Goal: Answer question/provide support: Share knowledge or assist other users

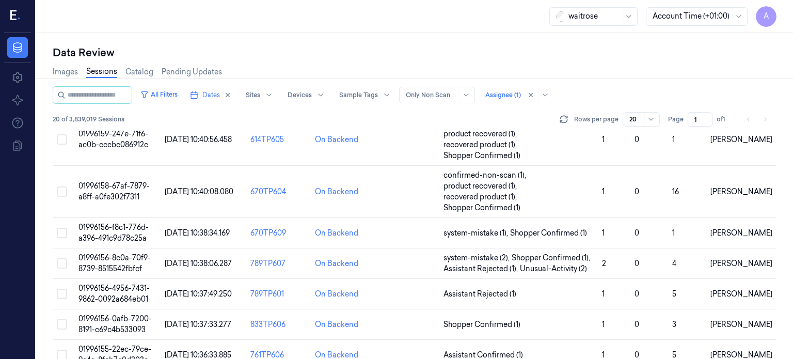
scroll to position [496, 0]
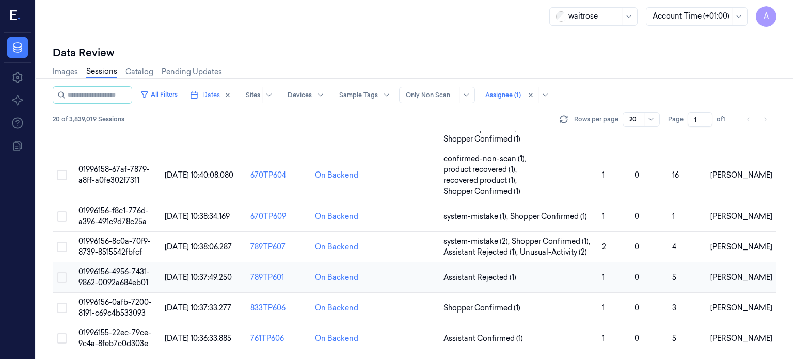
click at [123, 271] on span "01996156-4956-7431-9862-0092a684eb01" at bounding box center [113, 277] width 71 height 20
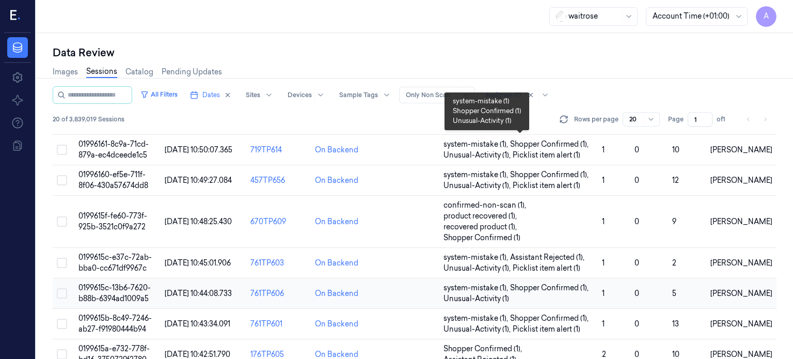
scroll to position [496, 0]
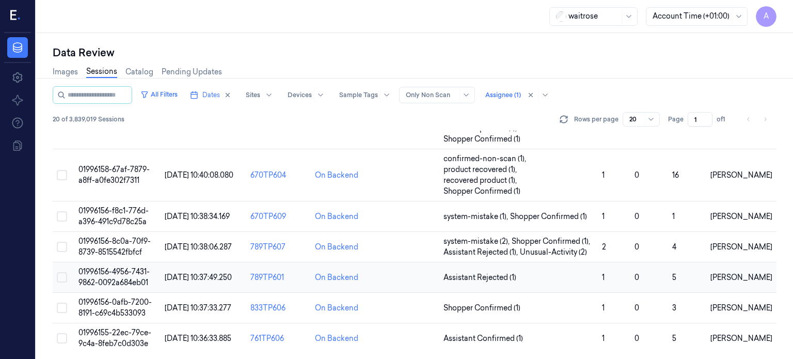
click at [128, 275] on td "01996156-4956-7431-9862-0092a684eb01" at bounding box center [117, 277] width 86 height 30
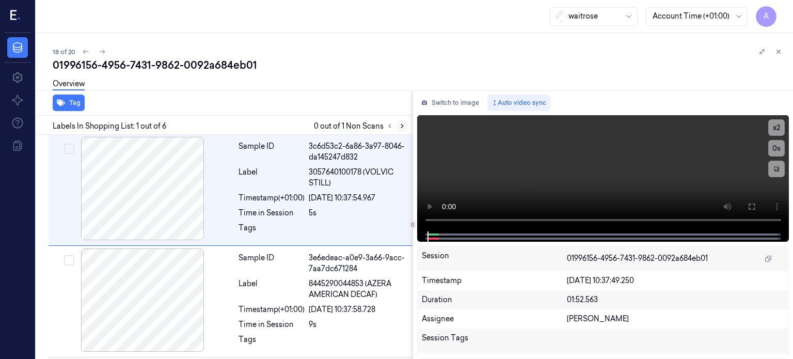
click at [403, 128] on icon at bounding box center [402, 125] width 7 height 7
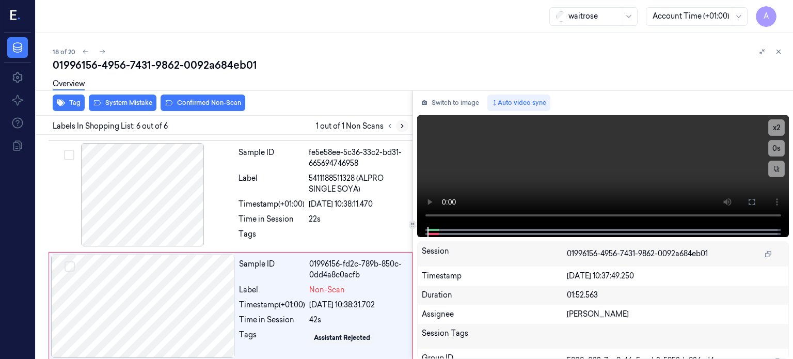
scroll to position [444, 0]
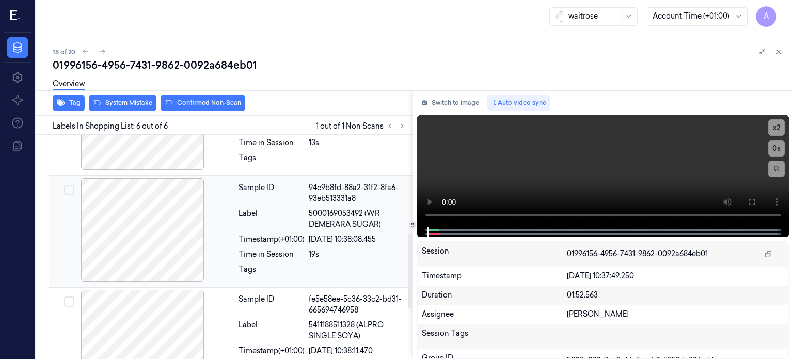
click at [326, 208] on span "5000169053492 (WR DEMERARA SUGAR)" at bounding box center [358, 219] width 98 height 22
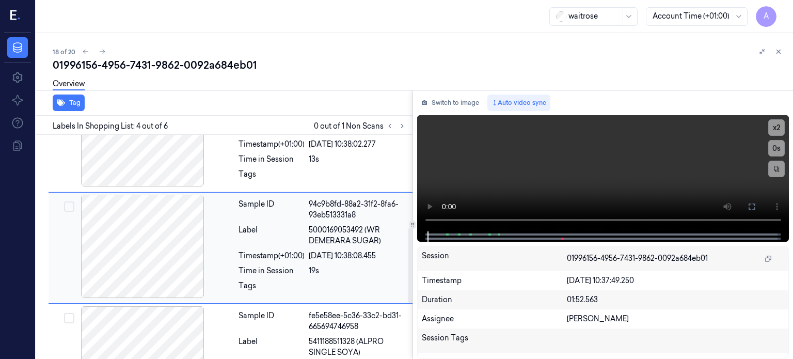
click at [97, 216] on div at bounding box center [143, 246] width 184 height 103
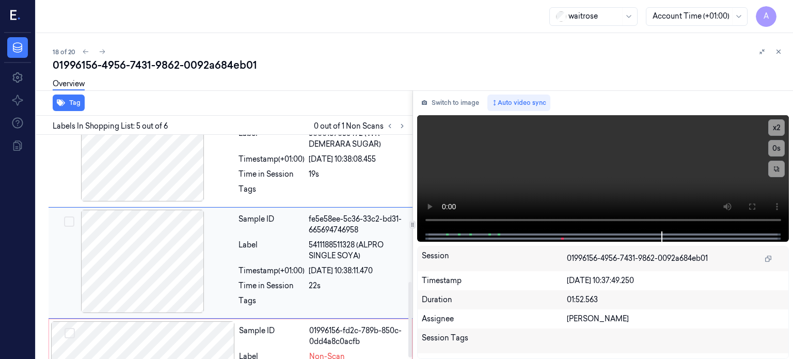
scroll to position [444, 0]
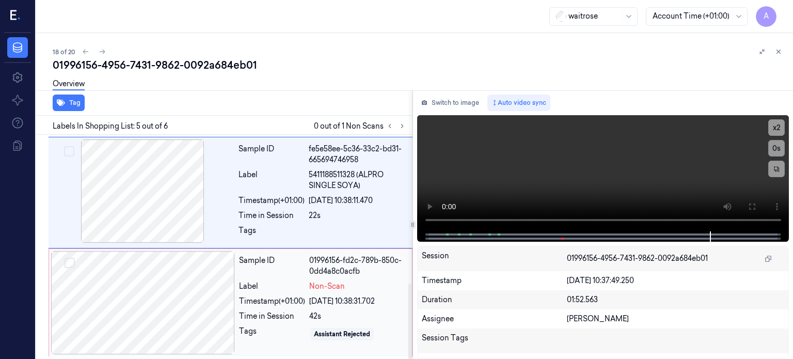
click at [287, 292] on div "Sample ID 01996156-fd2c-789b-850c-0dd4a8c0acfb Label Non-Scan Timestamp (+01:00…" at bounding box center [322, 302] width 175 height 103
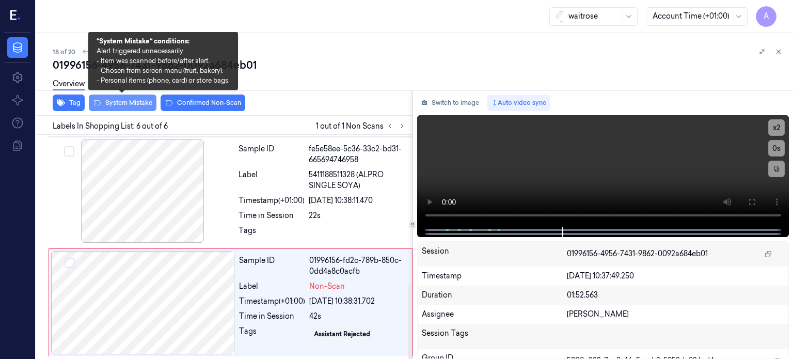
click at [131, 100] on button "System Mistake" at bounding box center [123, 102] width 68 height 17
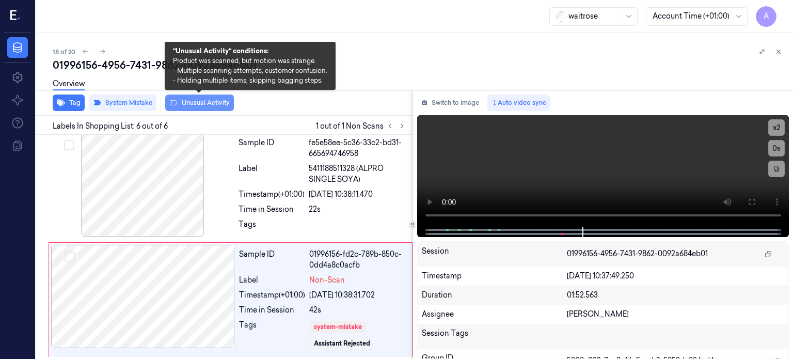
click at [204, 102] on button "Unusual Activity" at bounding box center [199, 102] width 69 height 17
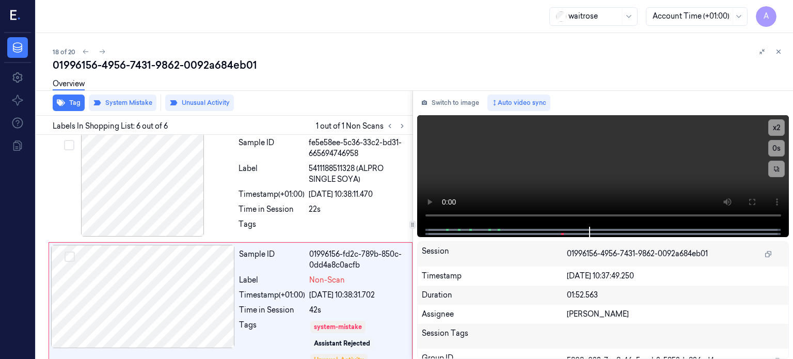
scroll to position [463, 0]
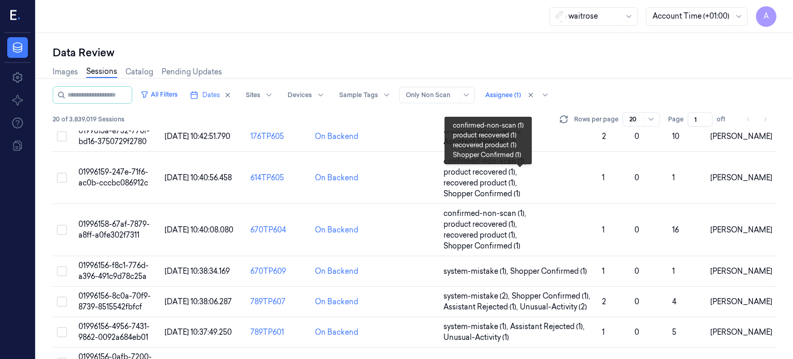
scroll to position [496, 0]
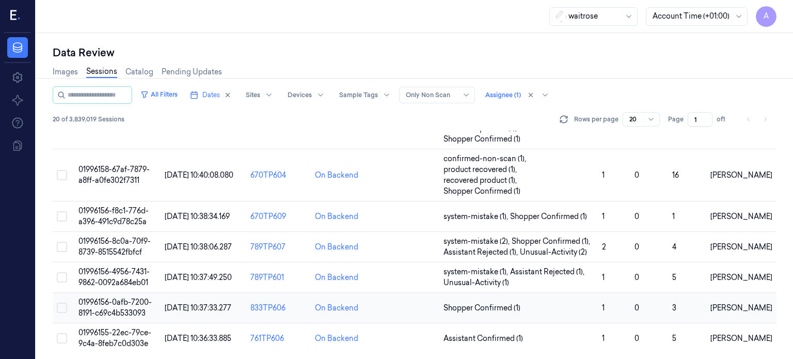
click at [124, 305] on td "01996156-0afb-7200-8191-c69c4b533093" at bounding box center [117, 308] width 86 height 30
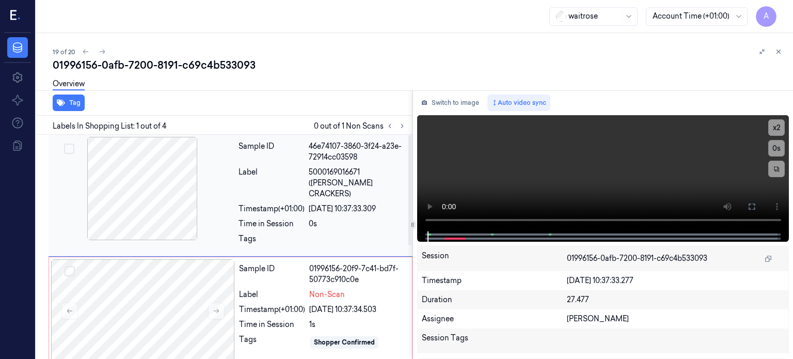
click at [169, 192] on div at bounding box center [143, 188] width 184 height 103
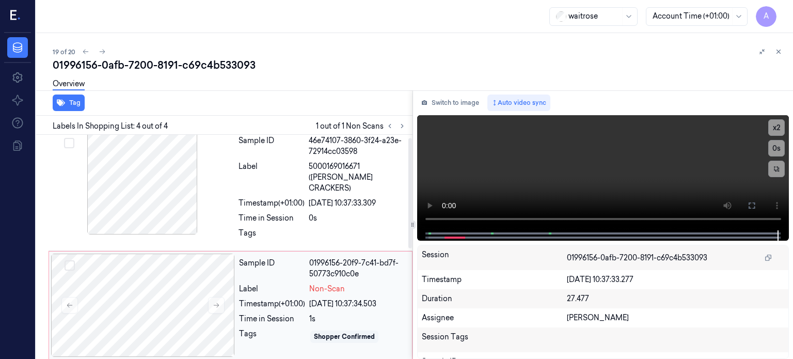
scroll to position [6, 0]
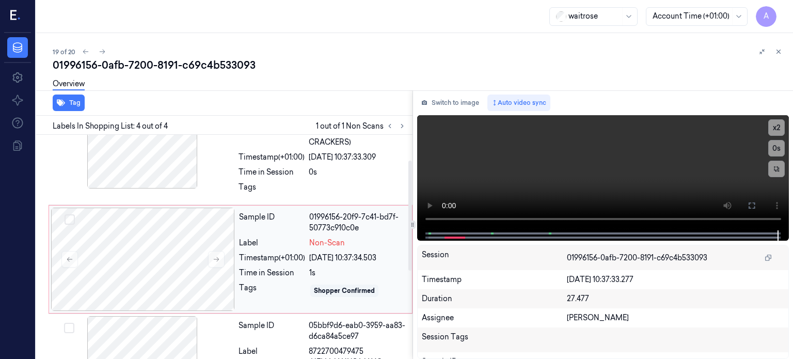
click at [277, 238] on div "Label" at bounding box center [272, 243] width 66 height 11
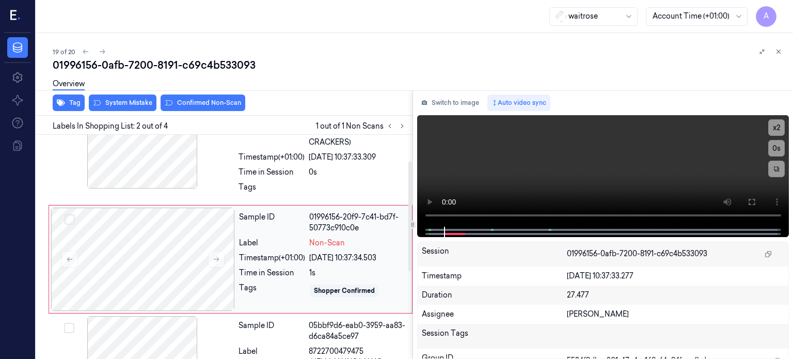
scroll to position [53, 0]
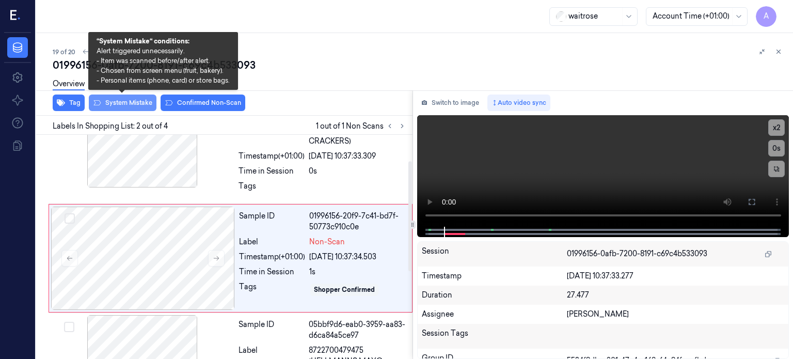
click at [131, 103] on button "System Mistake" at bounding box center [123, 102] width 68 height 17
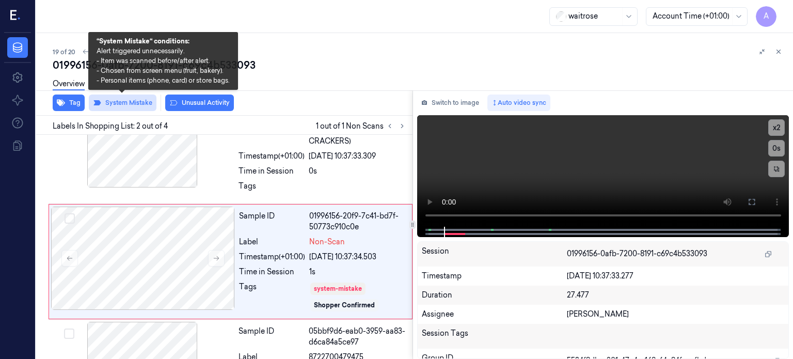
scroll to position [56, 0]
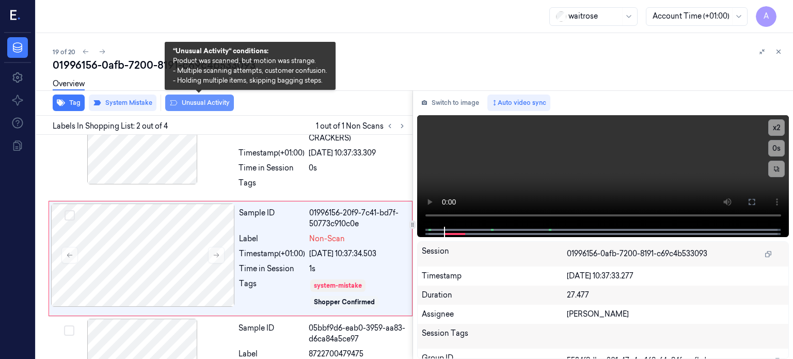
click at [200, 102] on button "Unusual Activity" at bounding box center [199, 102] width 69 height 17
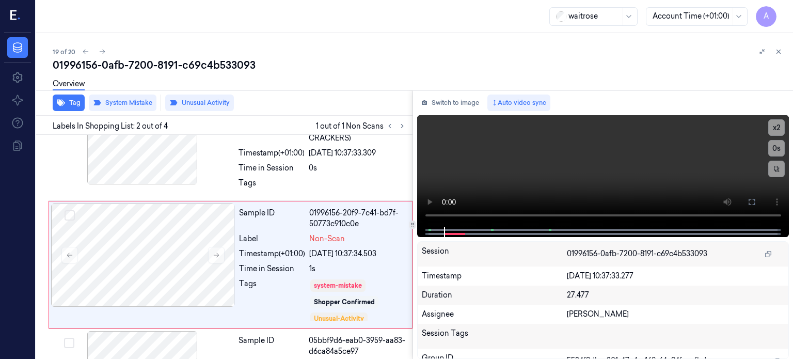
scroll to position [62, 0]
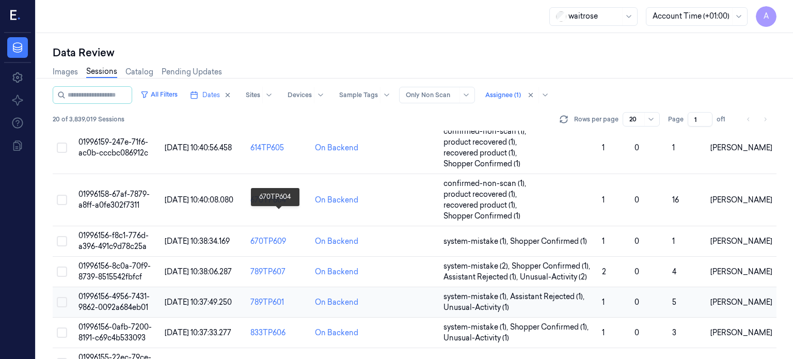
scroll to position [496, 0]
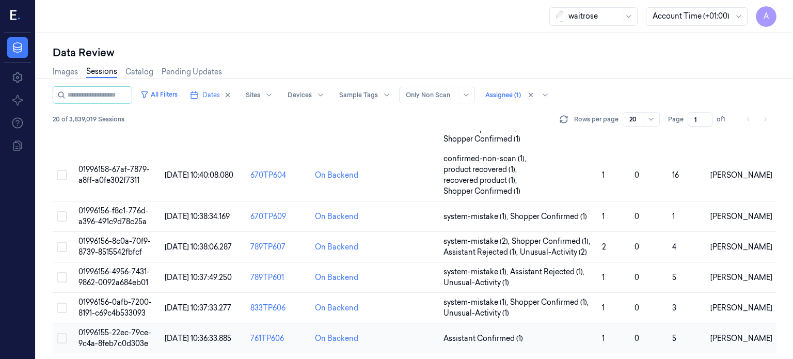
click at [128, 338] on span "01996155-22ec-79ce-9c4a-8feb7c0d303e" at bounding box center [114, 338] width 73 height 20
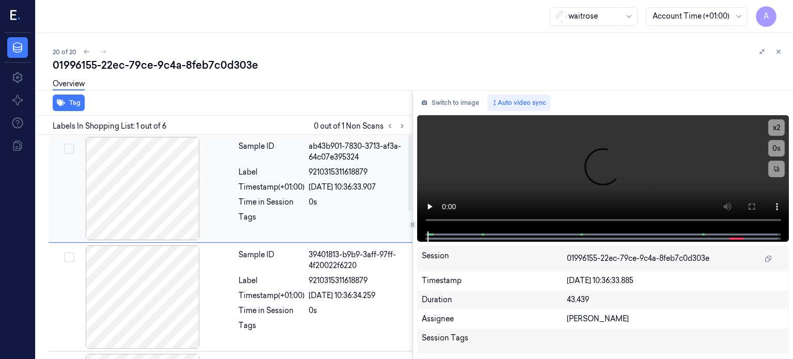
scroll to position [10, 0]
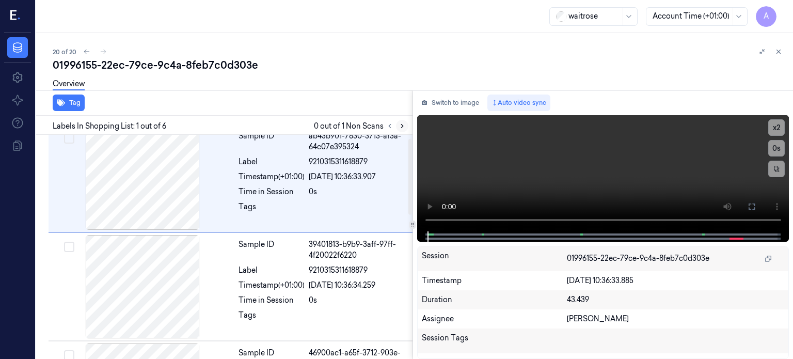
click at [402, 123] on icon at bounding box center [402, 125] width 7 height 7
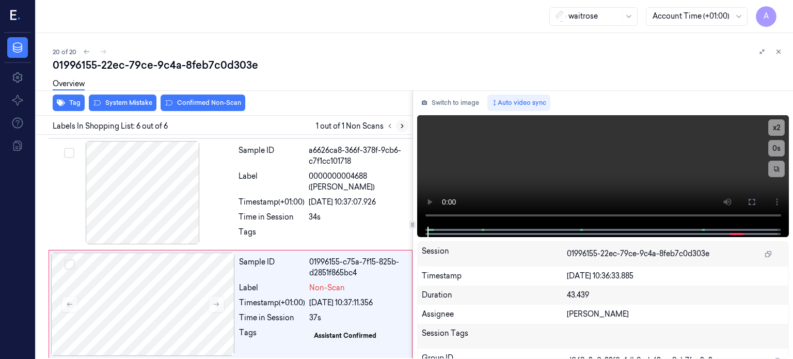
scroll to position [437, 0]
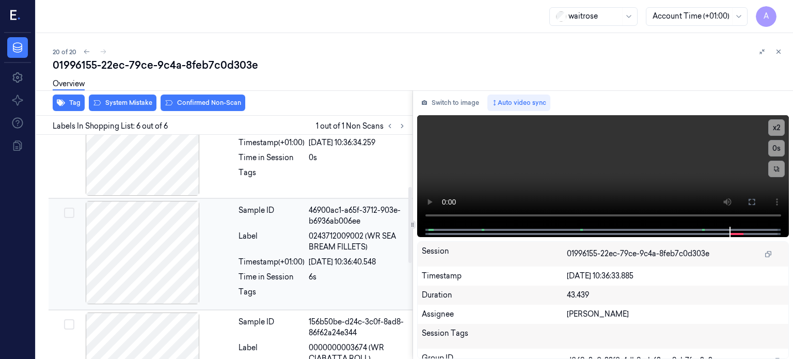
click at [164, 238] on div at bounding box center [143, 252] width 184 height 103
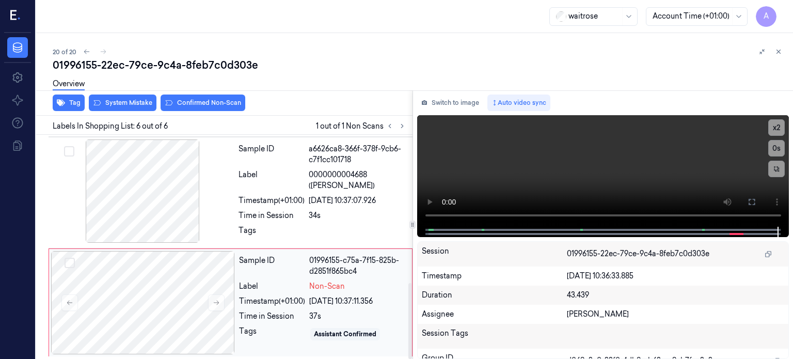
click at [277, 307] on div "Sample ID 01996155-c75a-7f15-825b-d2851f865bc4 Label Non-Scan Timestamp (+01:00…" at bounding box center [322, 302] width 175 height 103
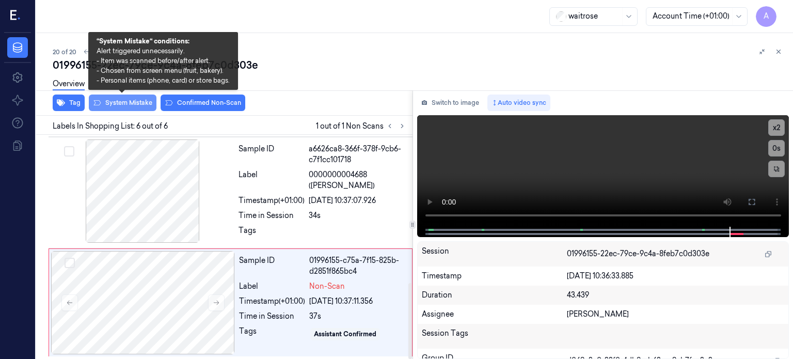
click at [126, 100] on button "System Mistake" at bounding box center [123, 102] width 68 height 17
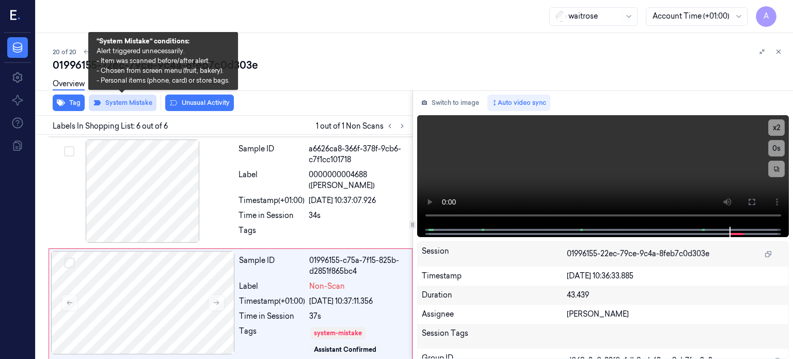
scroll to position [444, 0]
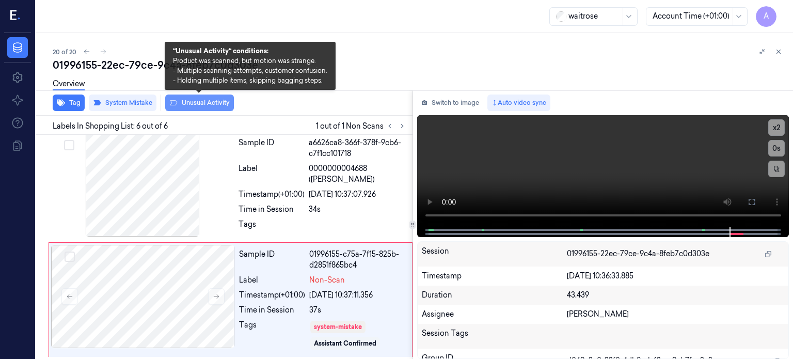
click at [204, 101] on button "Unusual Activity" at bounding box center [199, 102] width 69 height 17
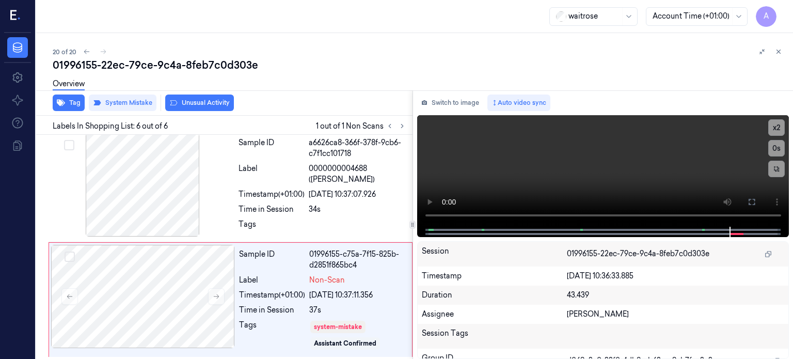
scroll to position [456, 0]
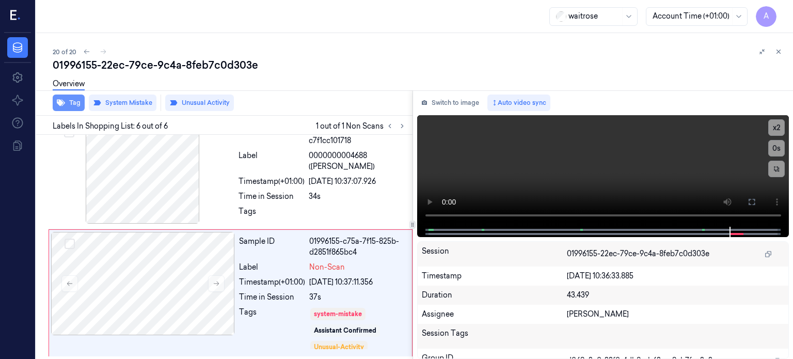
click at [76, 101] on button "Tag" at bounding box center [69, 102] width 32 height 17
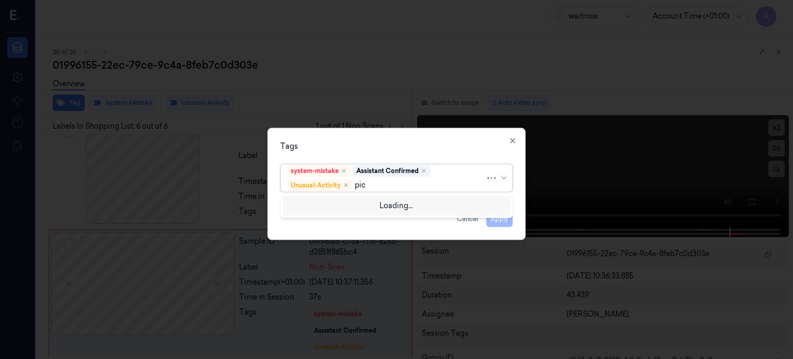
type input "pick"
click at [315, 207] on div "Picklist item alert" at bounding box center [316, 204] width 59 height 11
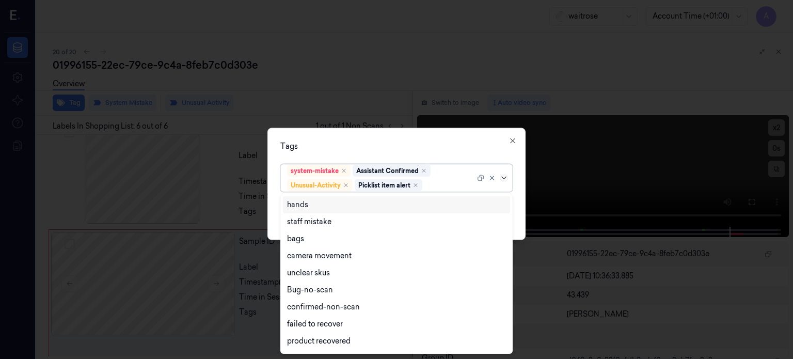
click at [502, 180] on icon at bounding box center [504, 177] width 8 height 8
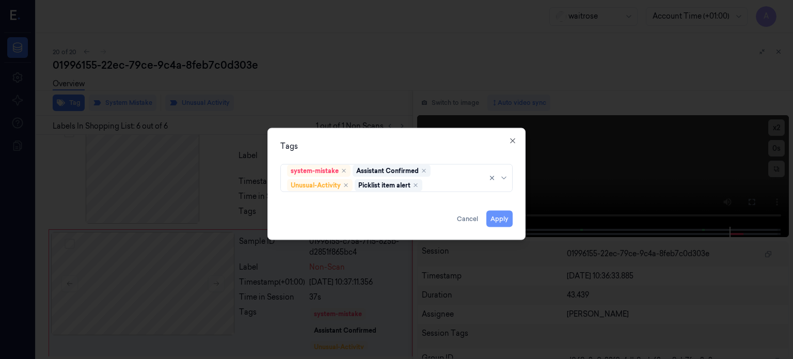
click at [494, 216] on button "Apply" at bounding box center [499, 218] width 26 height 17
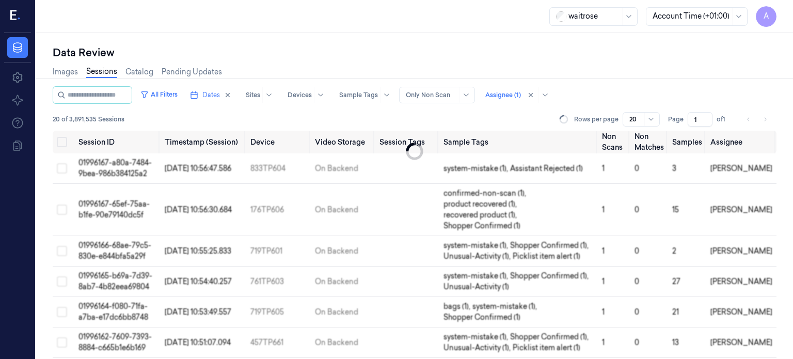
scroll to position [496, 0]
